Goal: Register for event/course

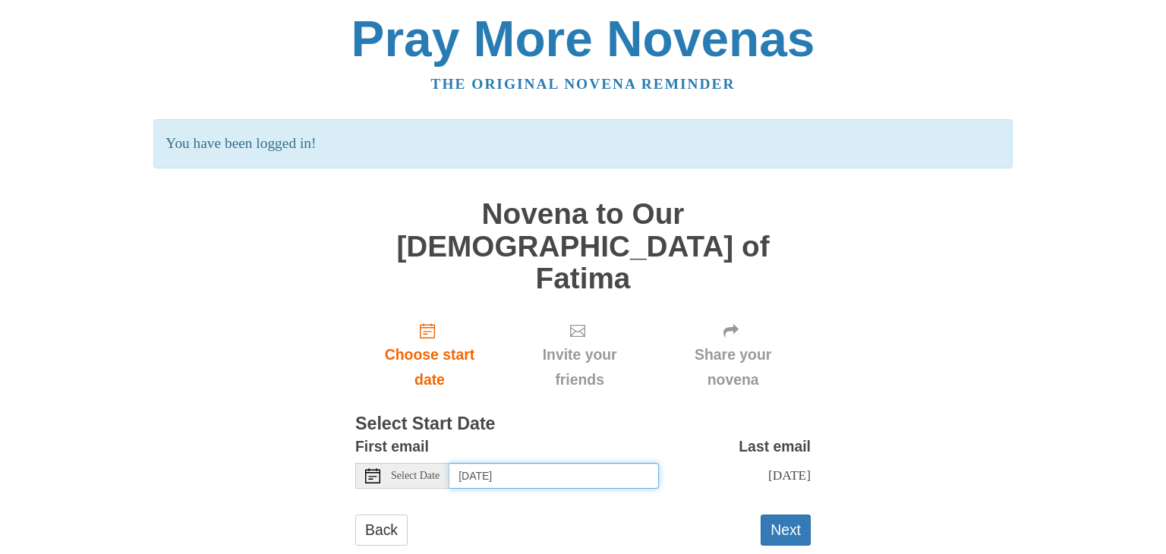
click at [561, 463] on input "Monday, September 1st" at bounding box center [554, 476] width 210 height 26
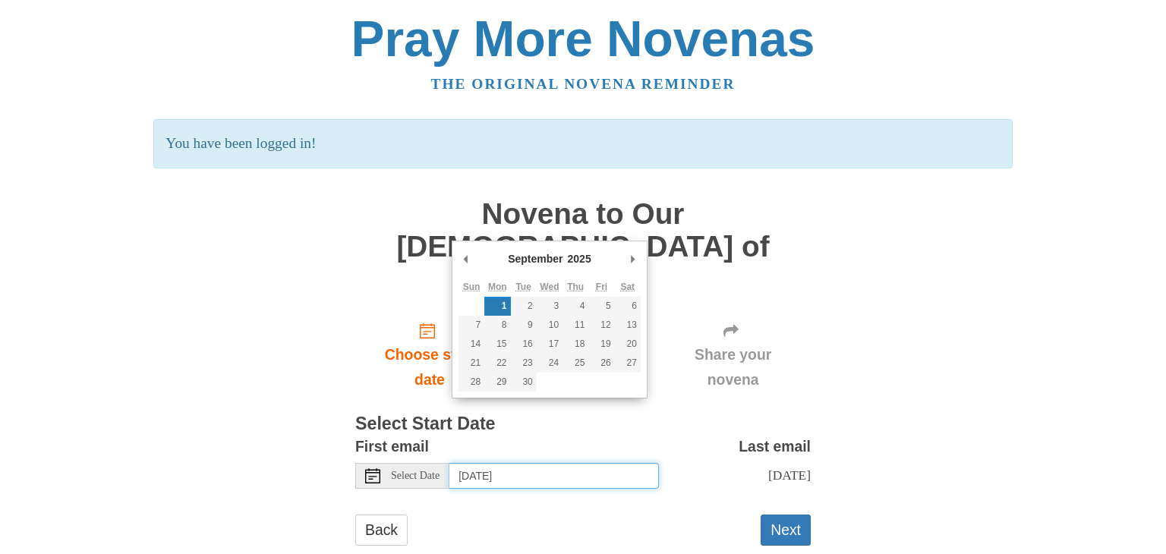
click at [467, 289] on abbr "Sun" at bounding box center [471, 287] width 17 height 11
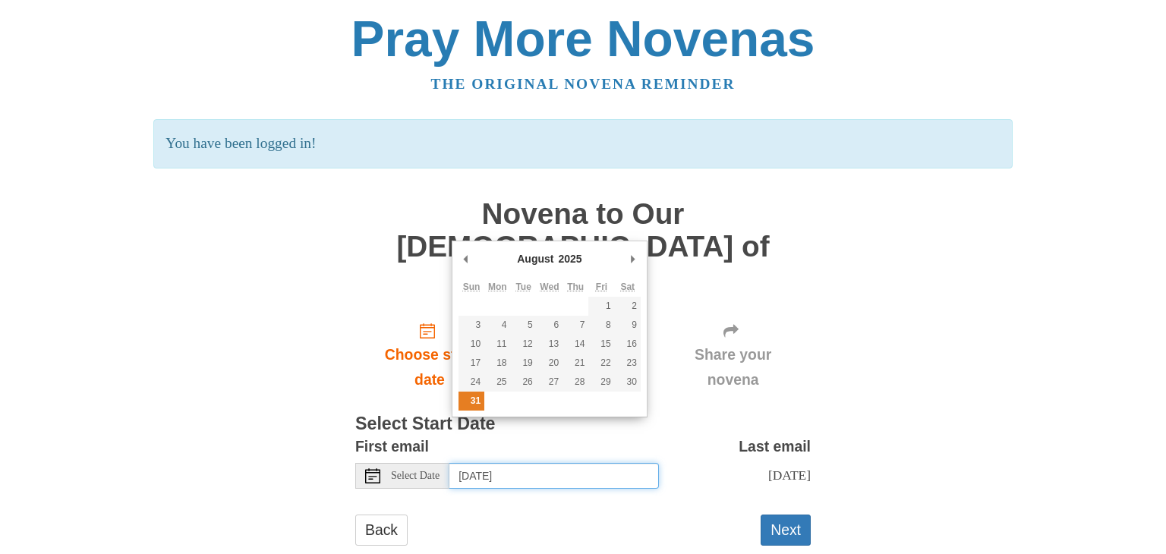
type input "Sunday, August 31st"
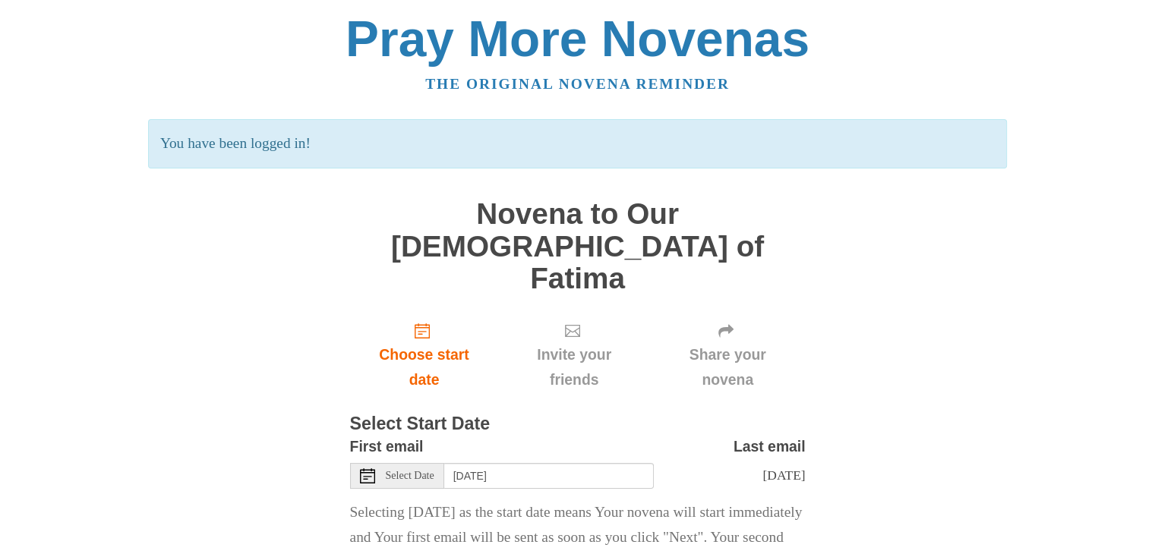
scroll to position [85, 0]
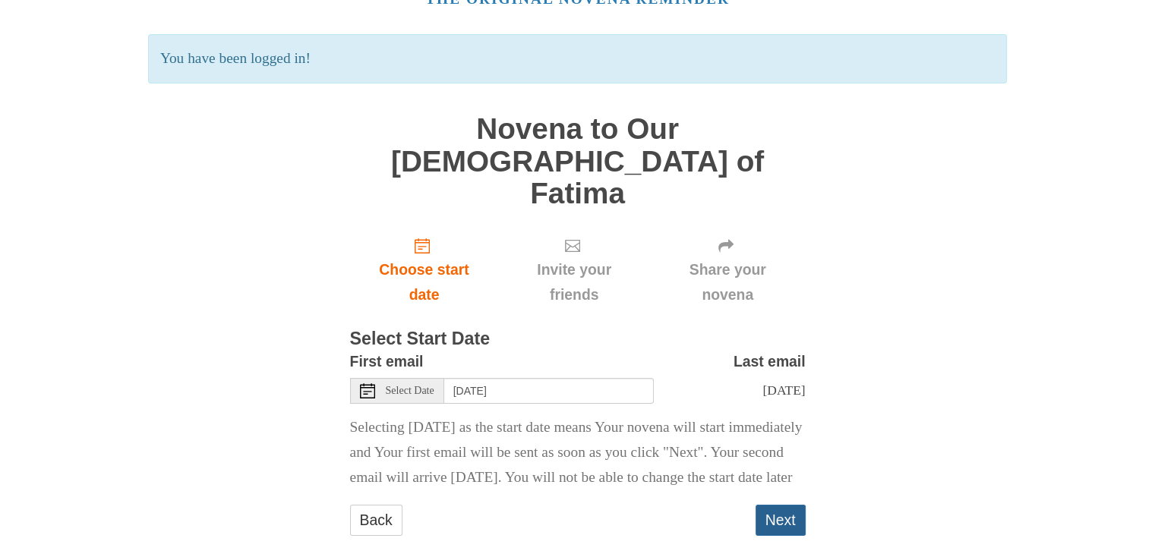
click at [787, 506] on button "Next" at bounding box center [780, 520] width 50 height 31
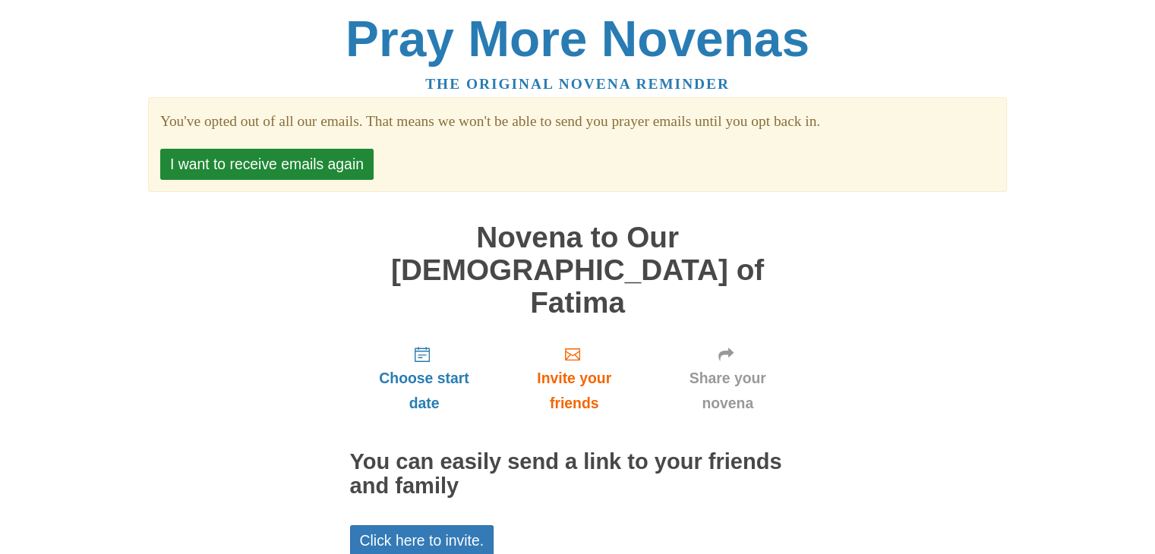
scroll to position [80, 0]
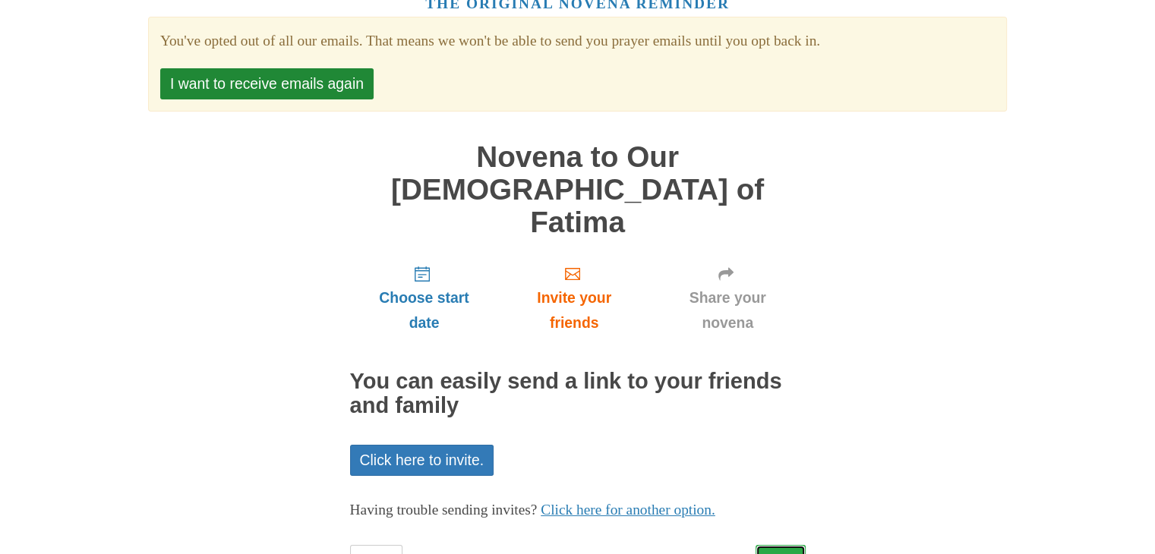
click at [780, 545] on link "Next" at bounding box center [780, 560] width 50 height 31
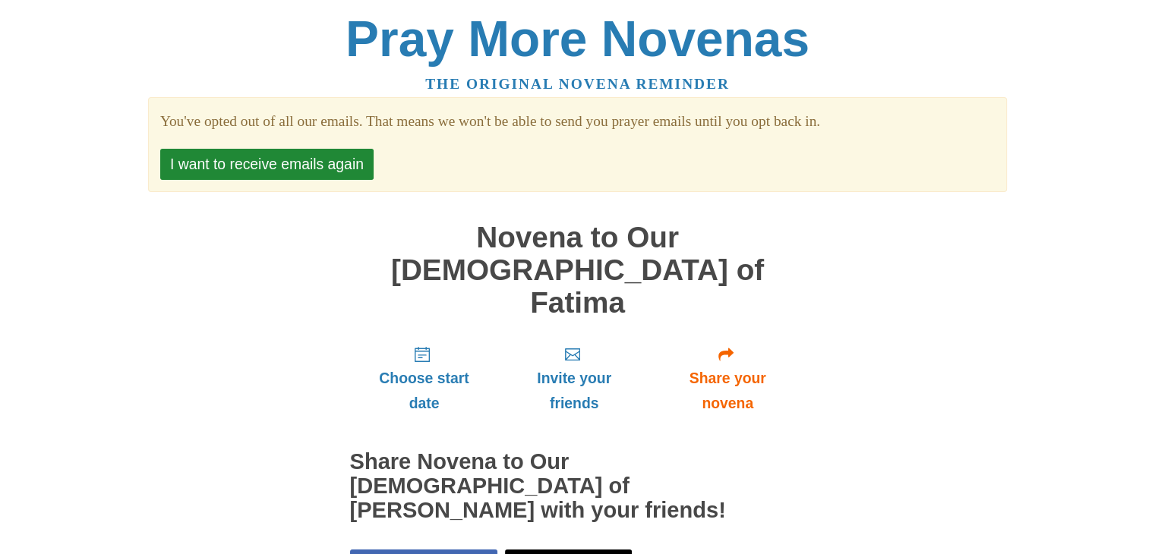
scroll to position [150, 0]
